Goal: Information Seeking & Learning: Check status

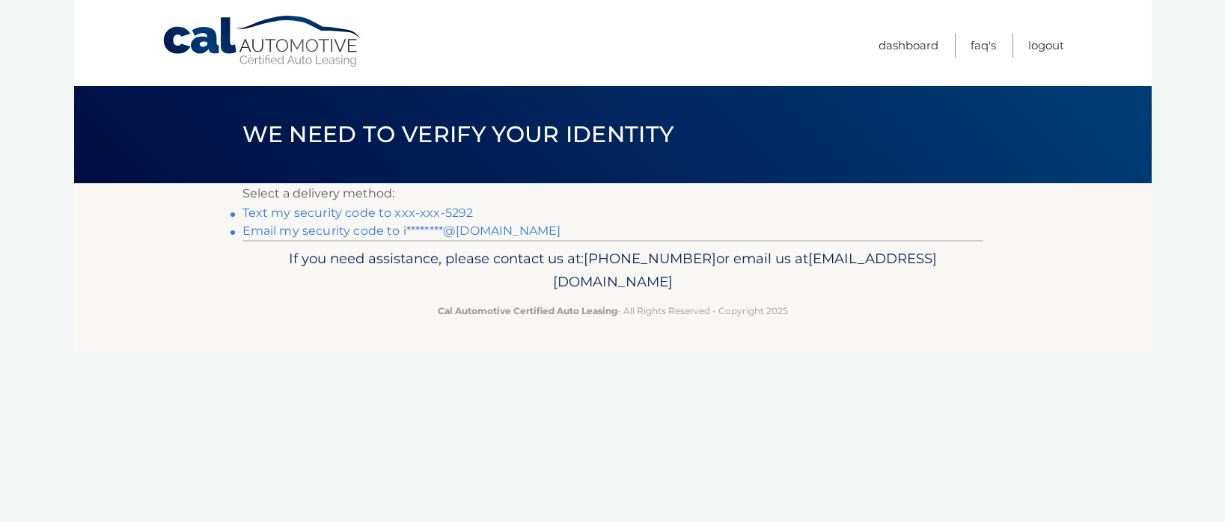
click at [346, 214] on link "Text my security code to xxx-xxx-5292" at bounding box center [357, 213] width 231 height 14
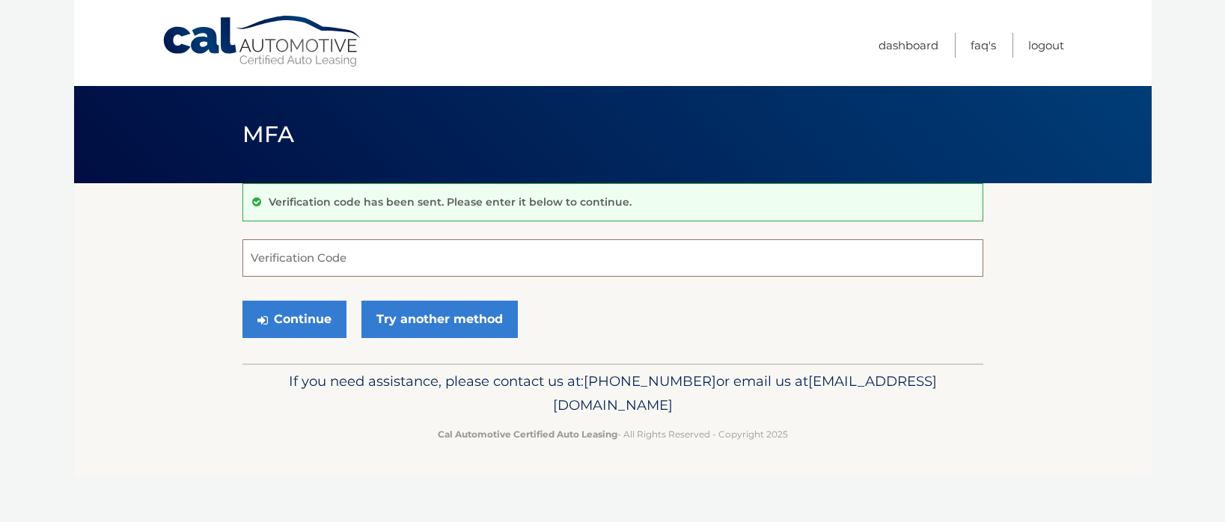
click at [333, 256] on input "Verification Code" at bounding box center [612, 257] width 741 height 37
type input "732728"
click at [302, 319] on button "Continue" at bounding box center [294, 319] width 104 height 37
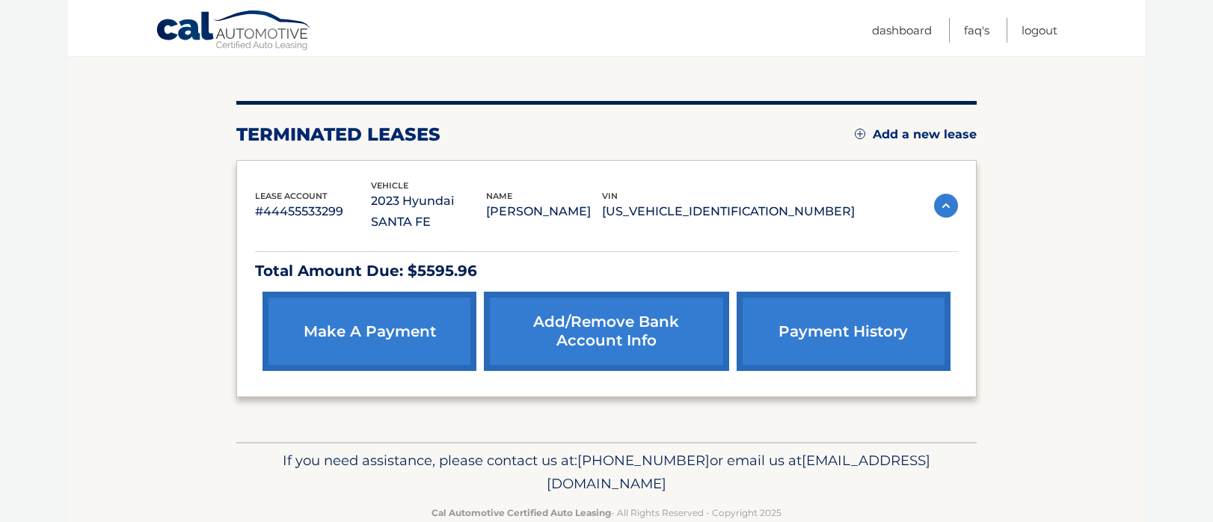
scroll to position [162, 0]
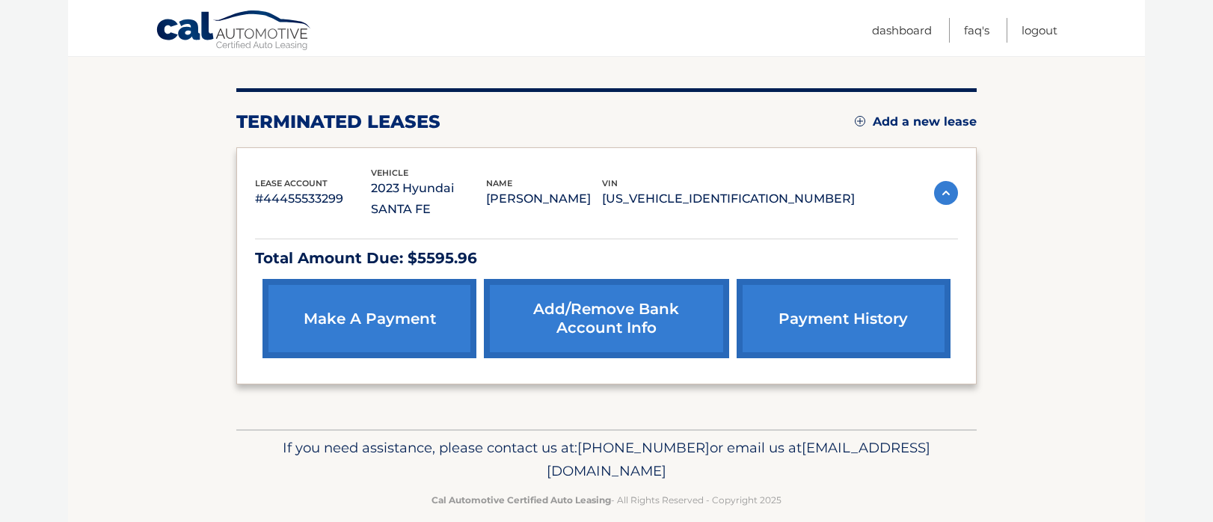
click at [833, 298] on link "payment history" at bounding box center [844, 318] width 214 height 79
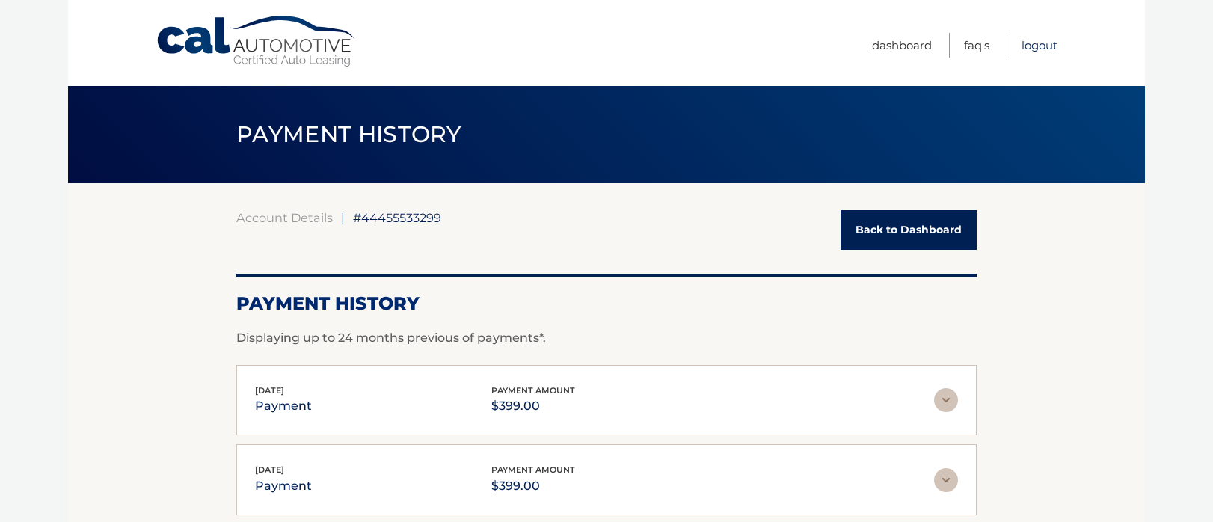
click at [1035, 44] on link "Logout" at bounding box center [1040, 45] width 36 height 25
